Goal: Use online tool/utility: Utilize a website feature to perform a specific function

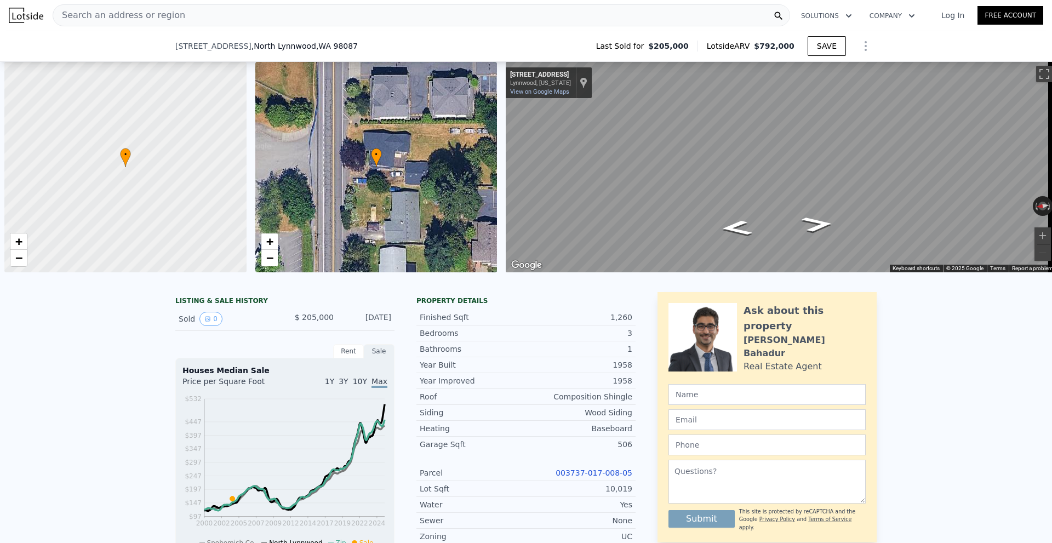
scroll to position [0, 4]
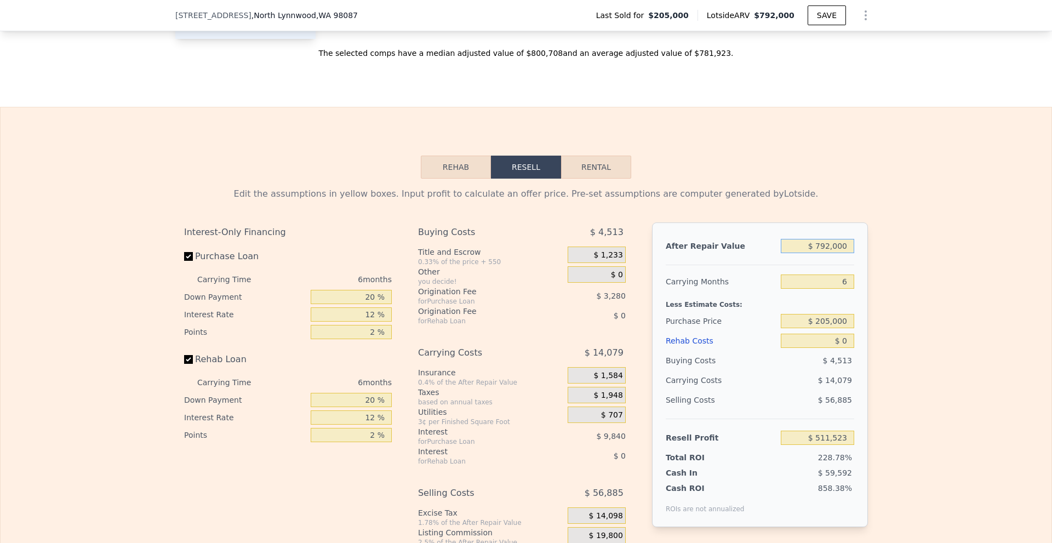
click at [874, 264] on div "Edit the assumptions in yellow boxes. Input profit to calculate an offer price.…" at bounding box center [526, 383] width 1051 height 408
type input "$ 650,000"
type input "$ 379,907"
type input "$ 650,000"
drag, startPoint x: 840, startPoint y: 355, endPoint x: 856, endPoint y: 357, distance: 16.0
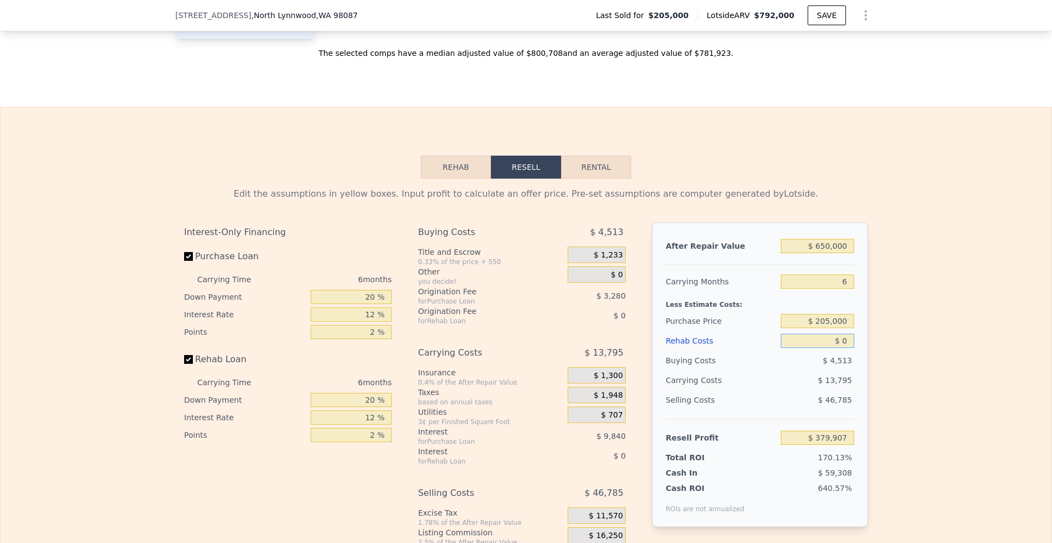
click at [856, 357] on div "After Repair Value $ 650,000 Carrying Months 6 Less Estimate Costs: Purchase Pr…" at bounding box center [760, 375] width 216 height 305
type input "$ 40,000"
type input "$ 337,347"
type input "$ 40,000"
drag, startPoint x: 818, startPoint y: 338, endPoint x: 913, endPoint y: 344, distance: 95.0
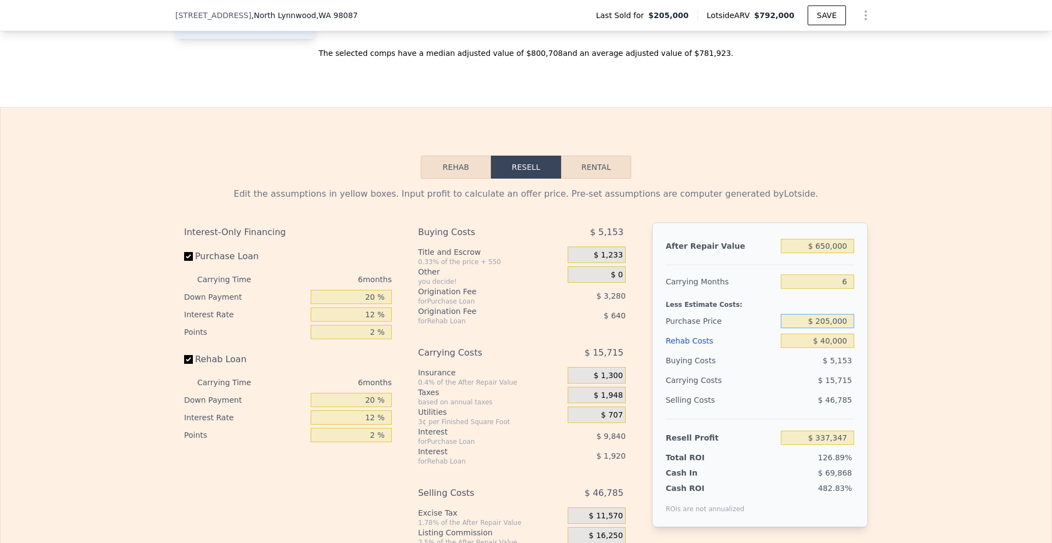
click at [913, 344] on div "Edit the assumptions in yellow boxes. Input profit to calculate an offer price.…" at bounding box center [526, 383] width 1051 height 408
type input "$ 510,000"
click at [913, 344] on div "Edit the assumptions in yellow boxes. Input profit to calculate an offer price.…" at bounding box center [526, 383] width 1051 height 408
type input "$ 11,812"
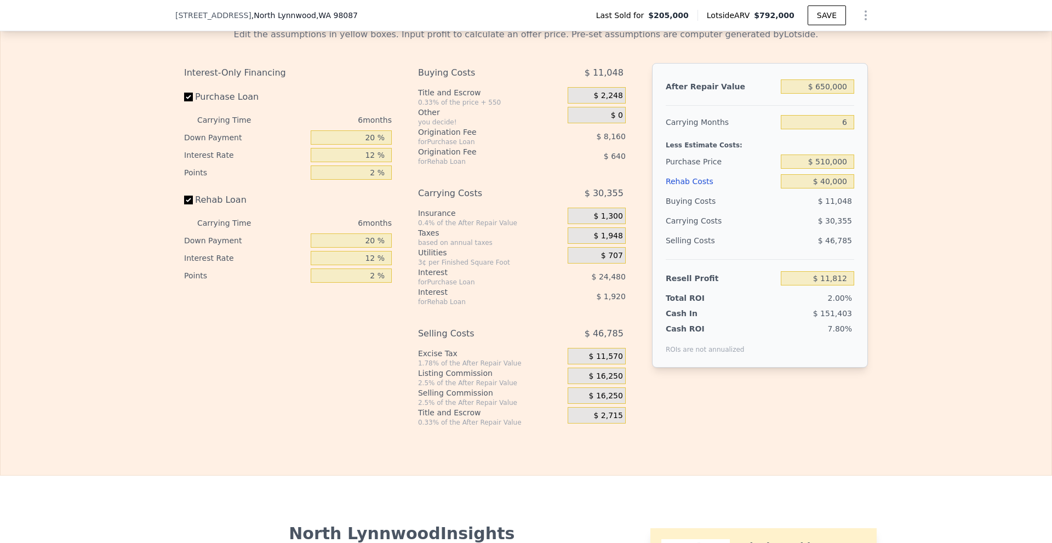
scroll to position [1586, 0]
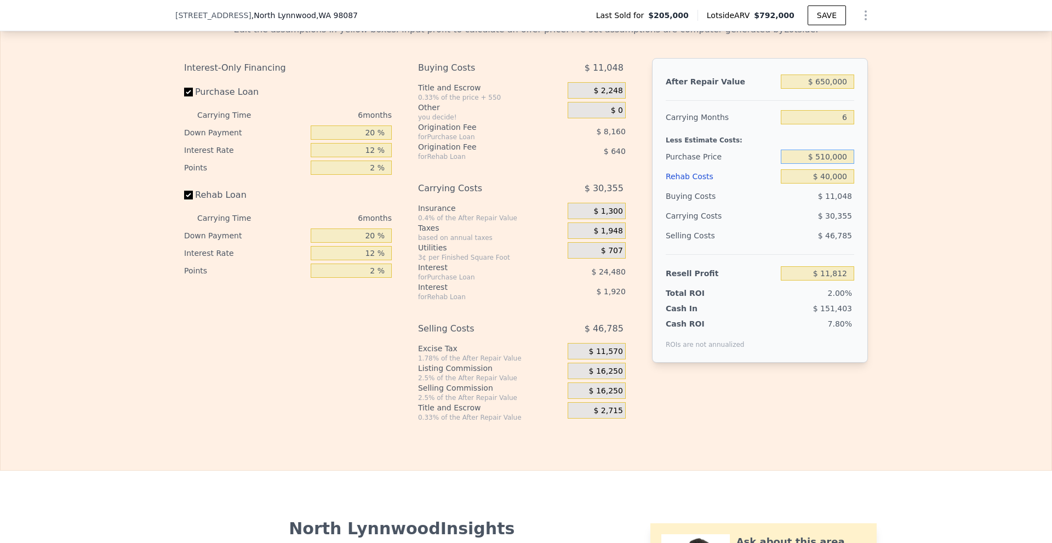
click at [822, 164] on input "$ 510,000" at bounding box center [817, 157] width 73 height 14
click at [901, 209] on div "Edit the assumptions in yellow boxes. Input profit to calculate an offer price.…" at bounding box center [526, 218] width 1051 height 408
type input "$ 792,000"
type input "$ 0"
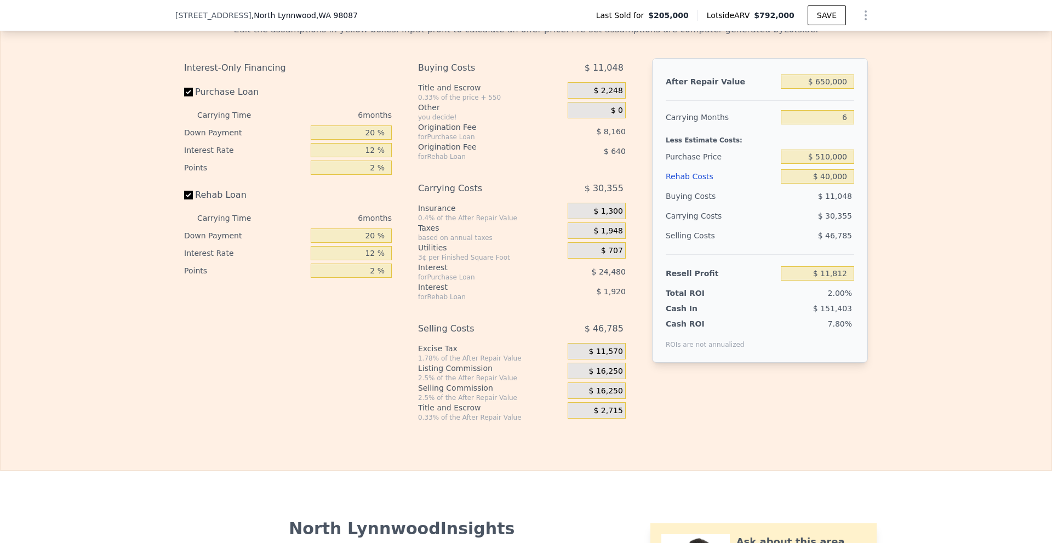
type input "$ 511,523"
